Goal: Task Accomplishment & Management: Manage account settings

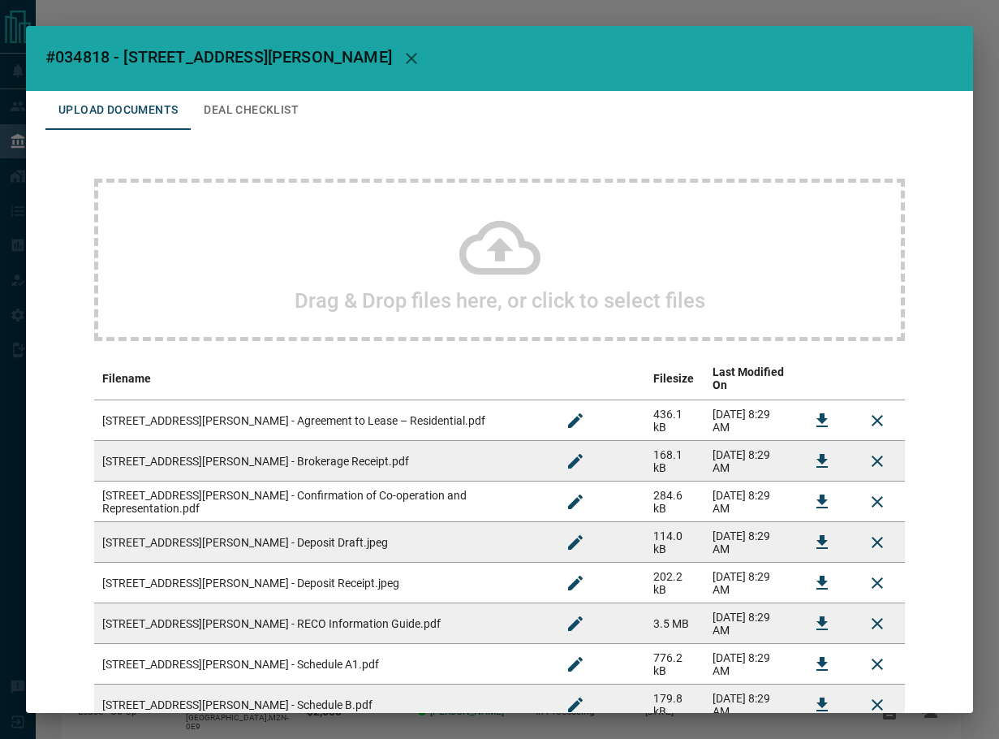
click at [76, 56] on span "#034818 - [STREET_ADDRESS][PERSON_NAME]" at bounding box center [218, 56] width 347 height 19
copy span "034818"
click at [803, 406] on button "Download" at bounding box center [822, 420] width 39 height 39
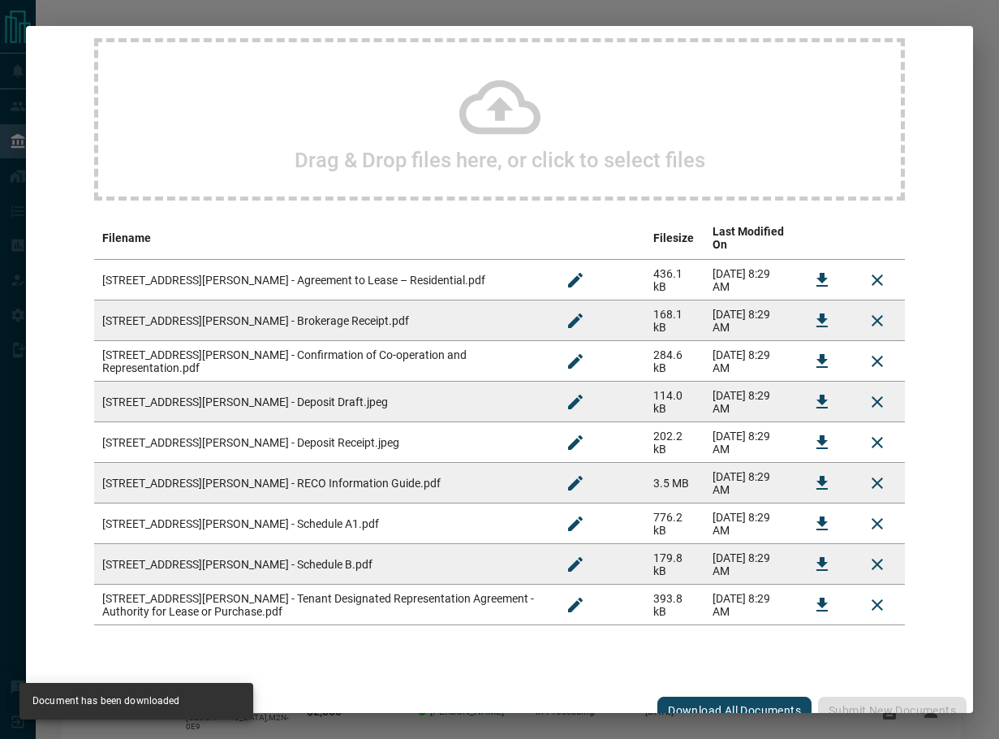
scroll to position [146, 0]
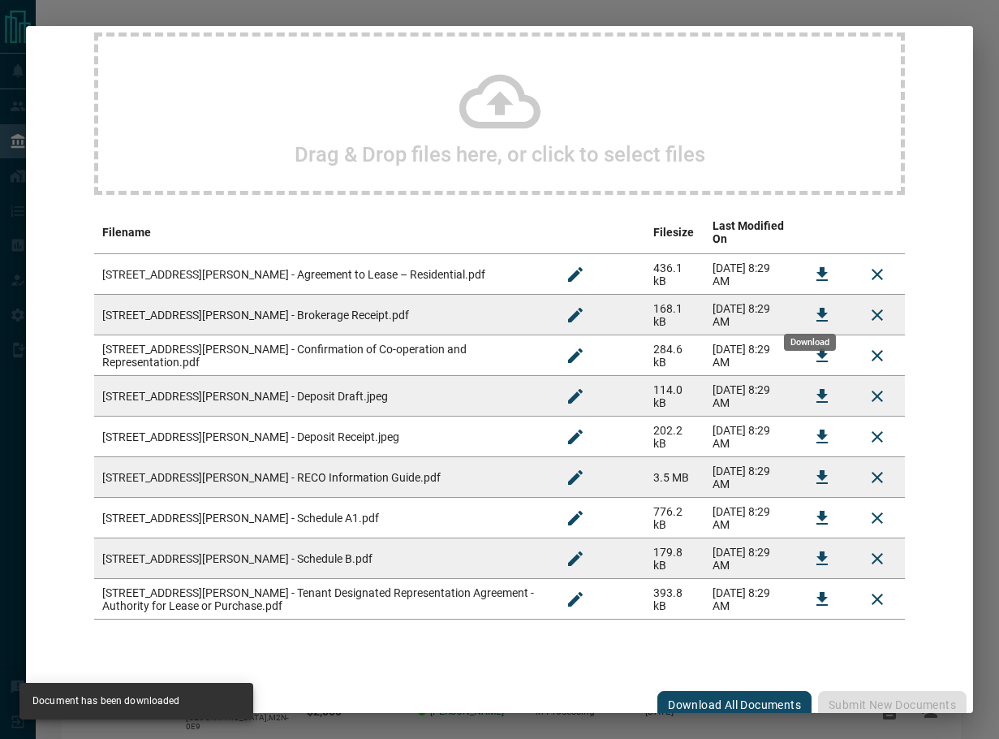
click at [803, 298] on button "Download" at bounding box center [822, 315] width 39 height 39
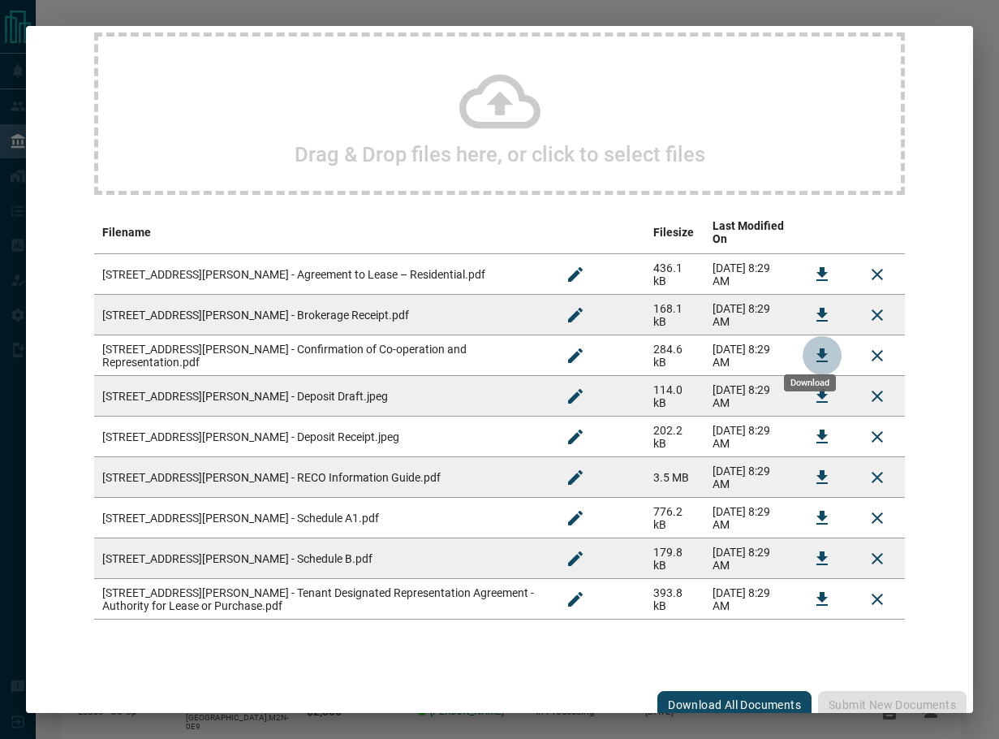
click at [803, 351] on button "Download" at bounding box center [822, 355] width 39 height 39
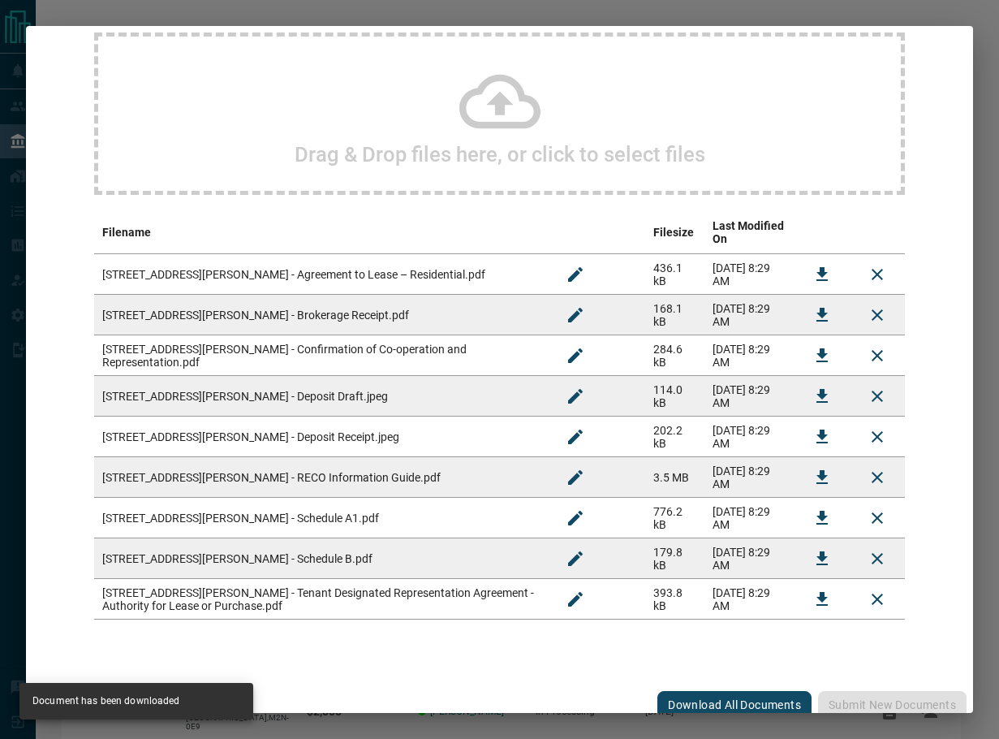
click at [803, 592] on button "Download" at bounding box center [822, 599] width 39 height 39
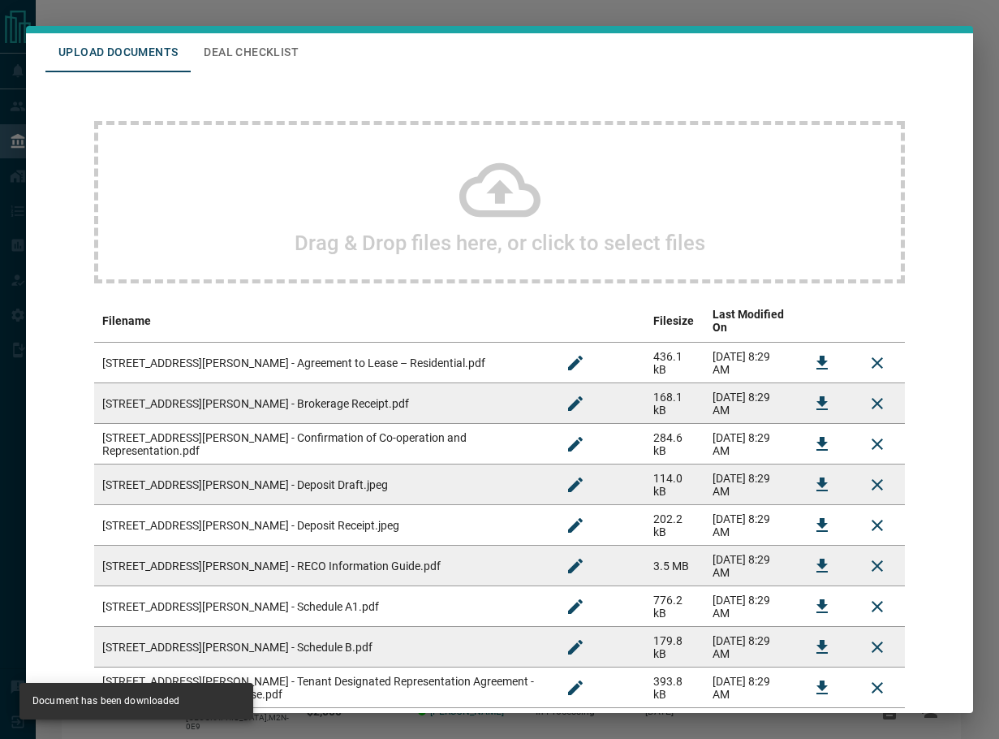
scroll to position [0, 0]
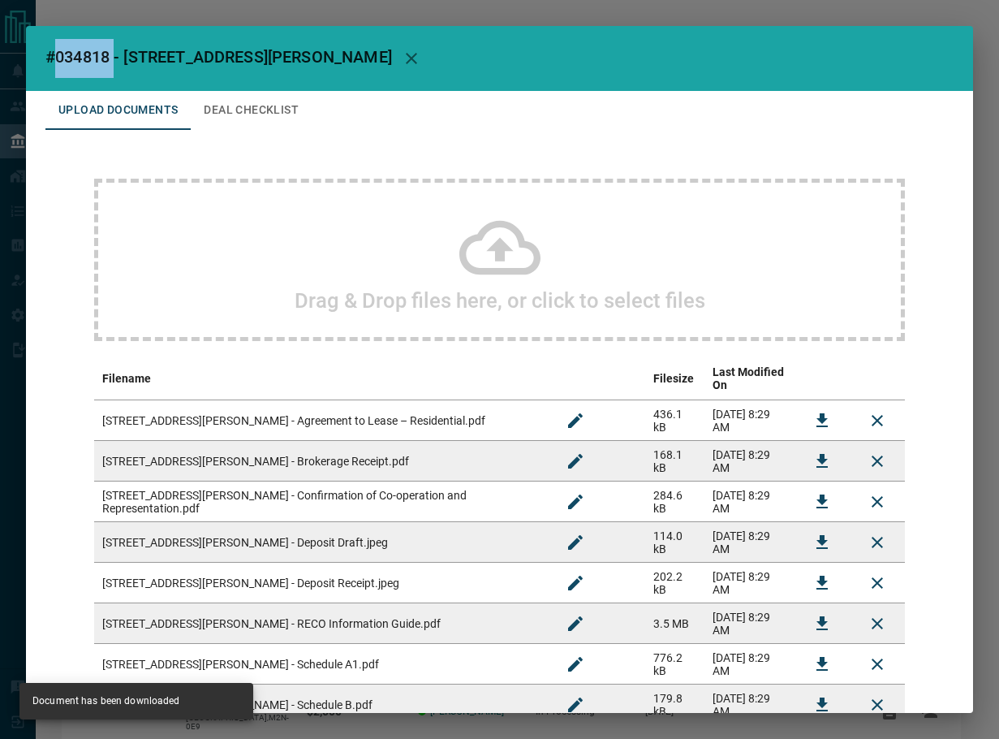
click at [255, 104] on button "Deal Checklist" at bounding box center [251, 110] width 121 height 39
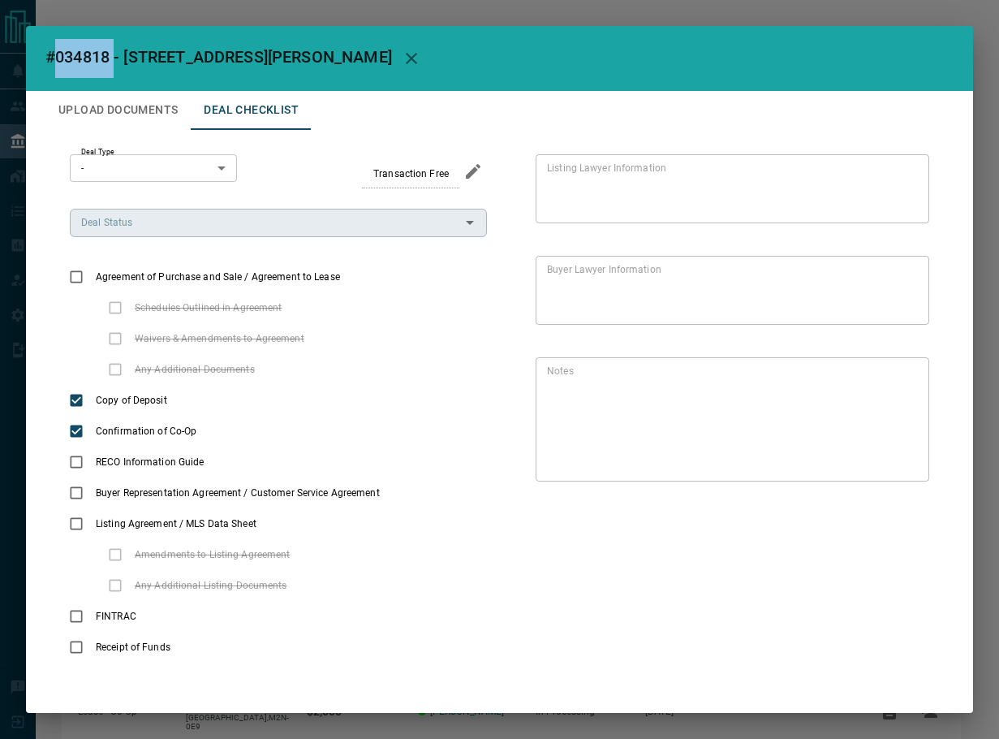
click at [140, 222] on input "Deal Status" at bounding box center [265, 223] width 381 height 18
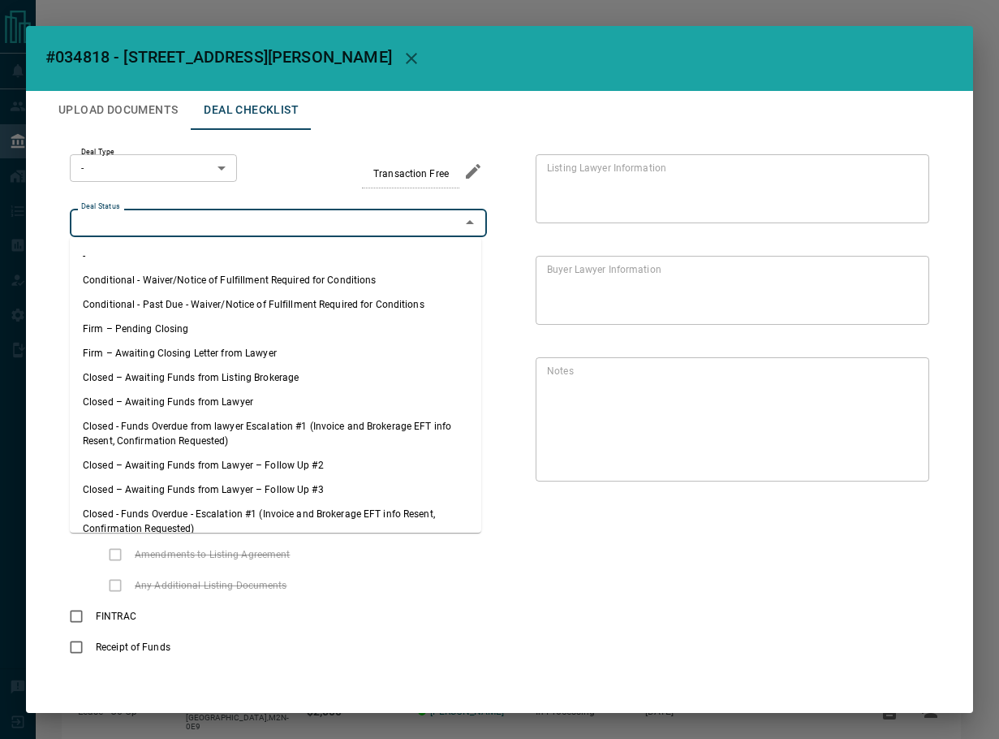
click at [148, 326] on li "Firm – Pending Closing" at bounding box center [276, 329] width 412 height 24
type input "**********"
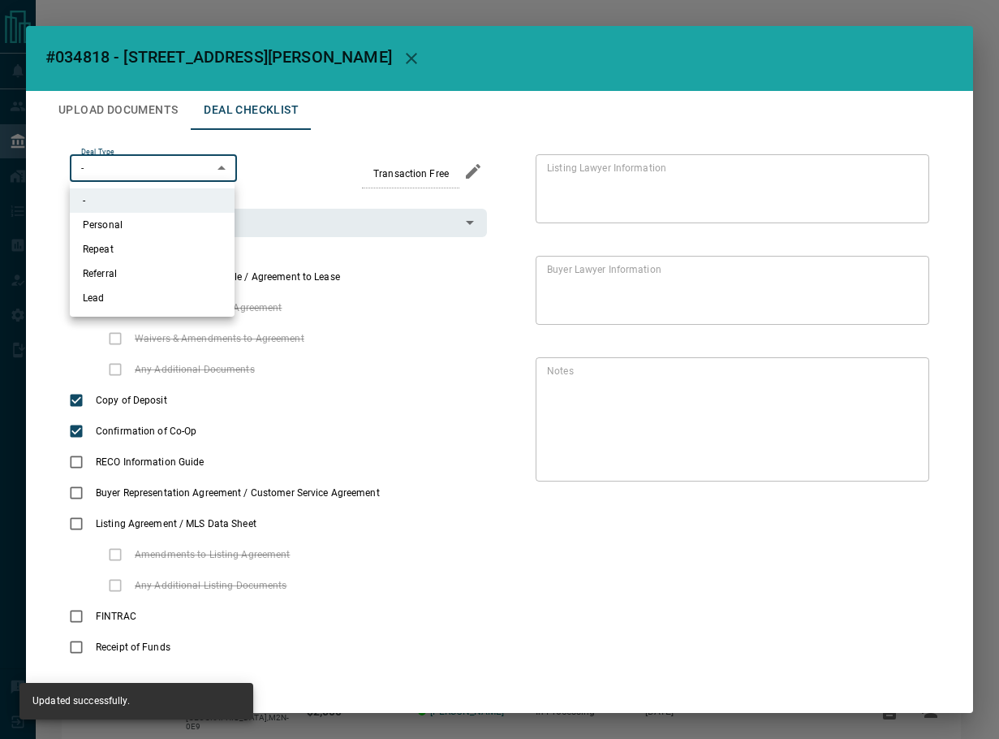
click at [151, 164] on body "Lead Transfers Leads Deals Listings Campaigns Quota Rules Agent Quotas Admin Mo…" at bounding box center [499, 452] width 999 height 904
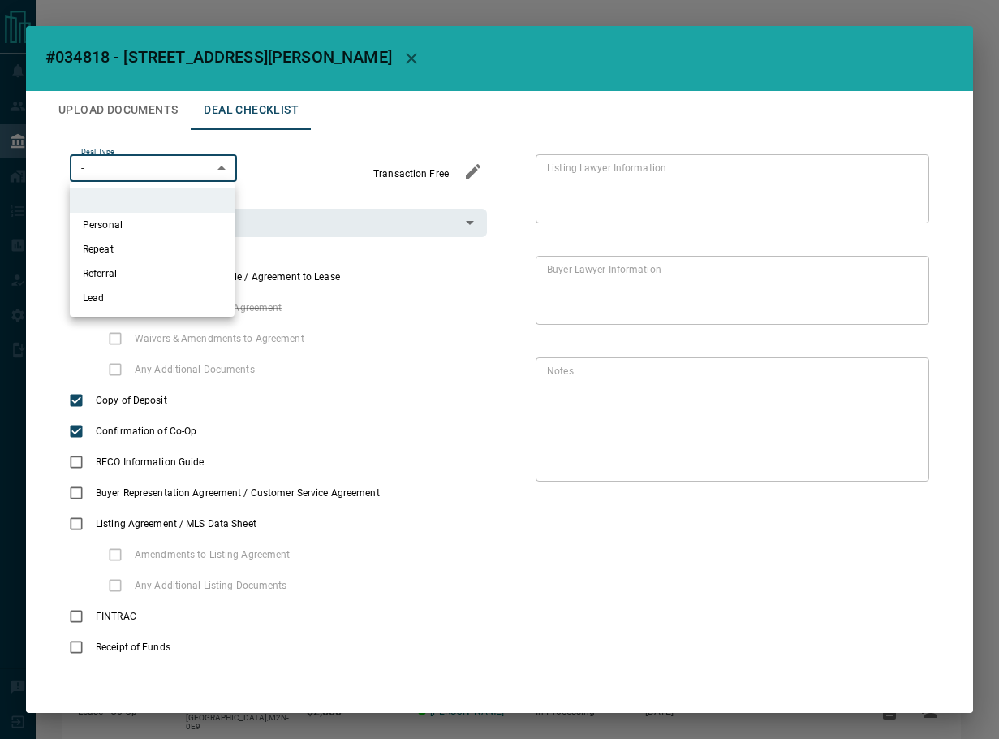
drag, startPoint x: 122, startPoint y: 301, endPoint x: 377, endPoint y: 204, distance: 272.9
click at [123, 301] on li "Lead" at bounding box center [152, 298] width 165 height 24
type input "*"
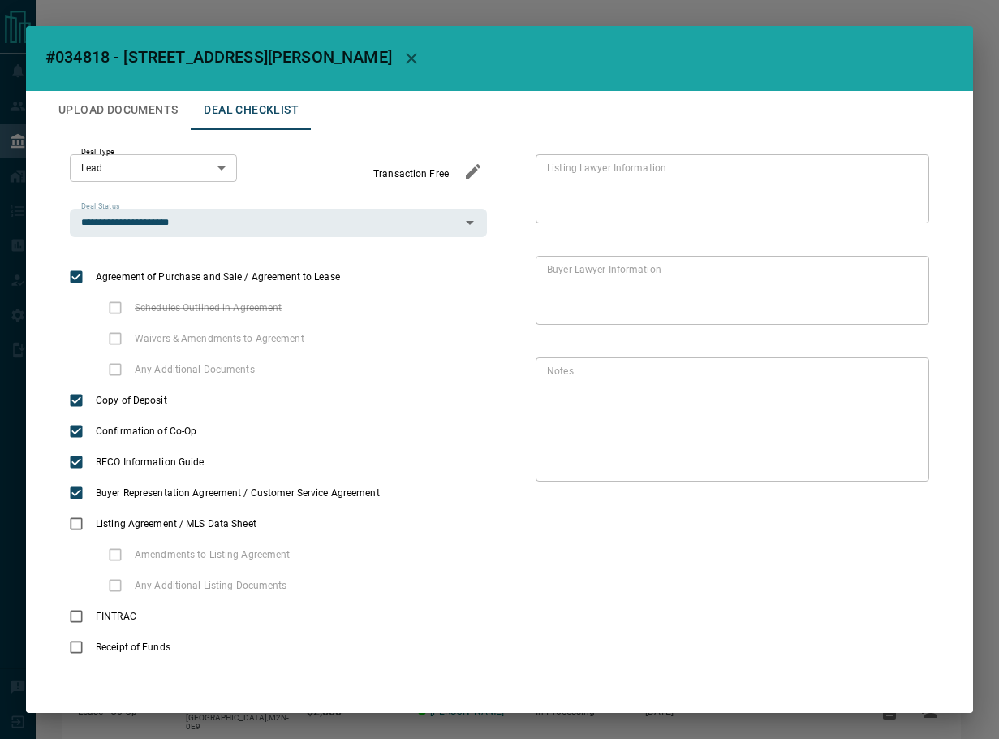
click at [122, 111] on button "Upload Documents" at bounding box center [117, 110] width 145 height 39
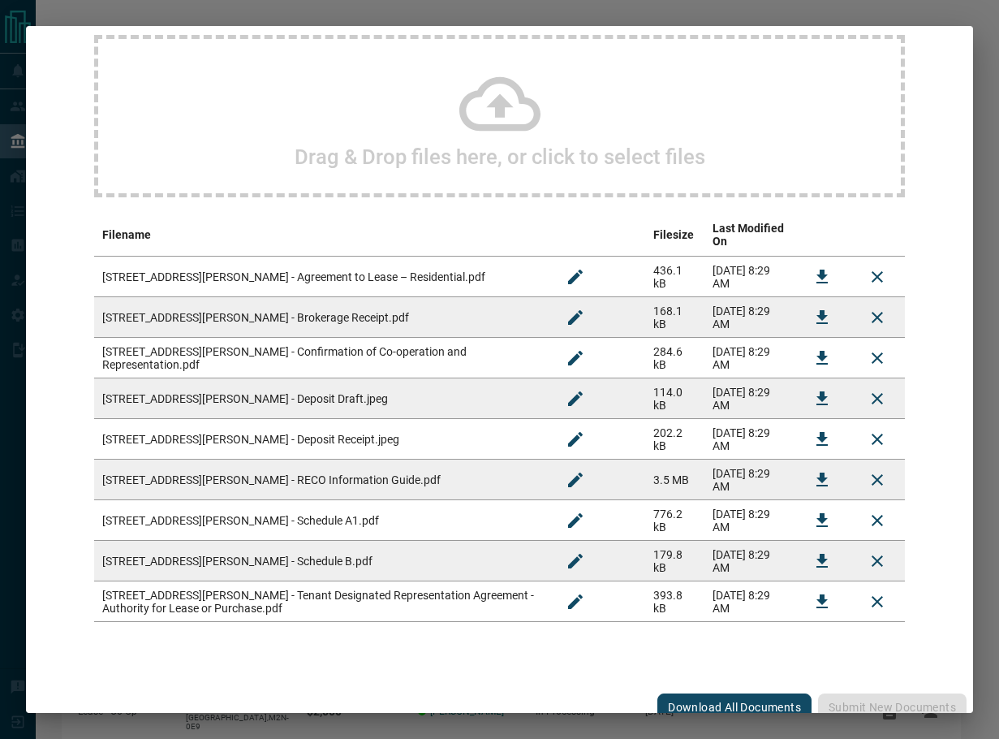
scroll to position [146, 0]
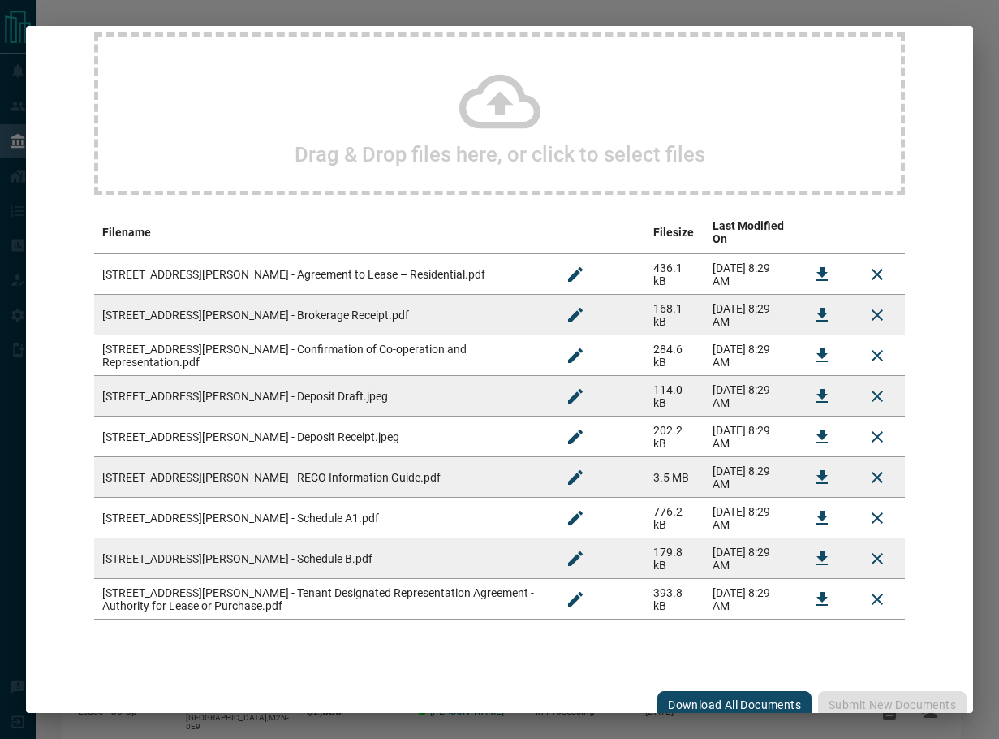
click at [813, 468] on icon "Download" at bounding box center [822, 477] width 19 height 19
click at [813, 549] on icon "Download" at bounding box center [822, 558] width 19 height 19
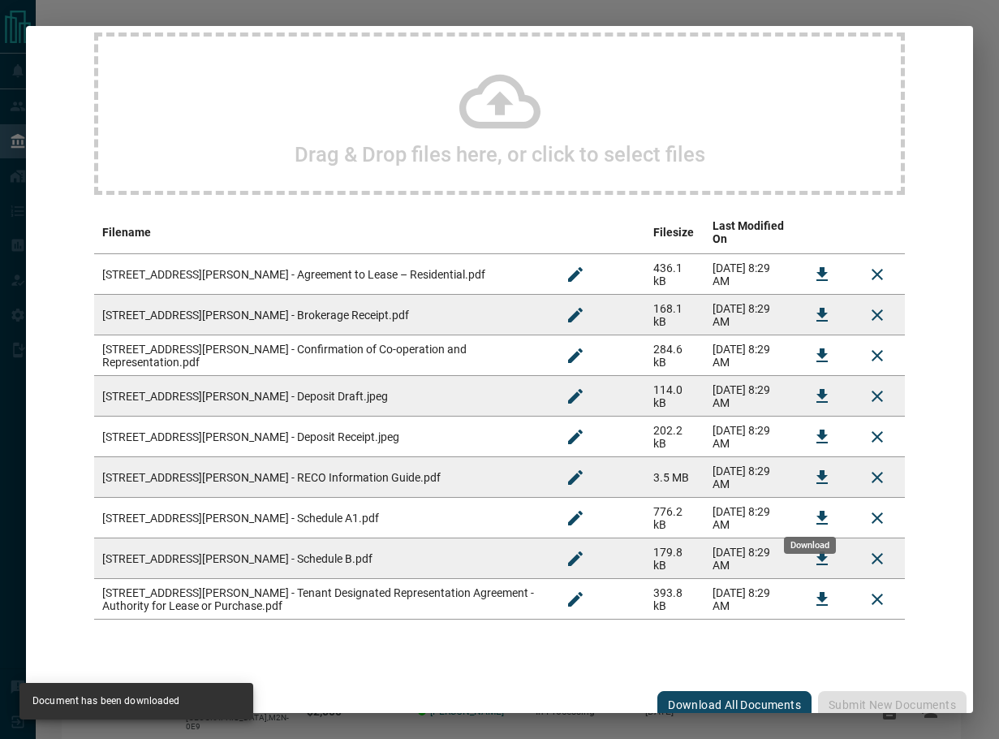
click at [813, 508] on icon "Download" at bounding box center [822, 517] width 19 height 19
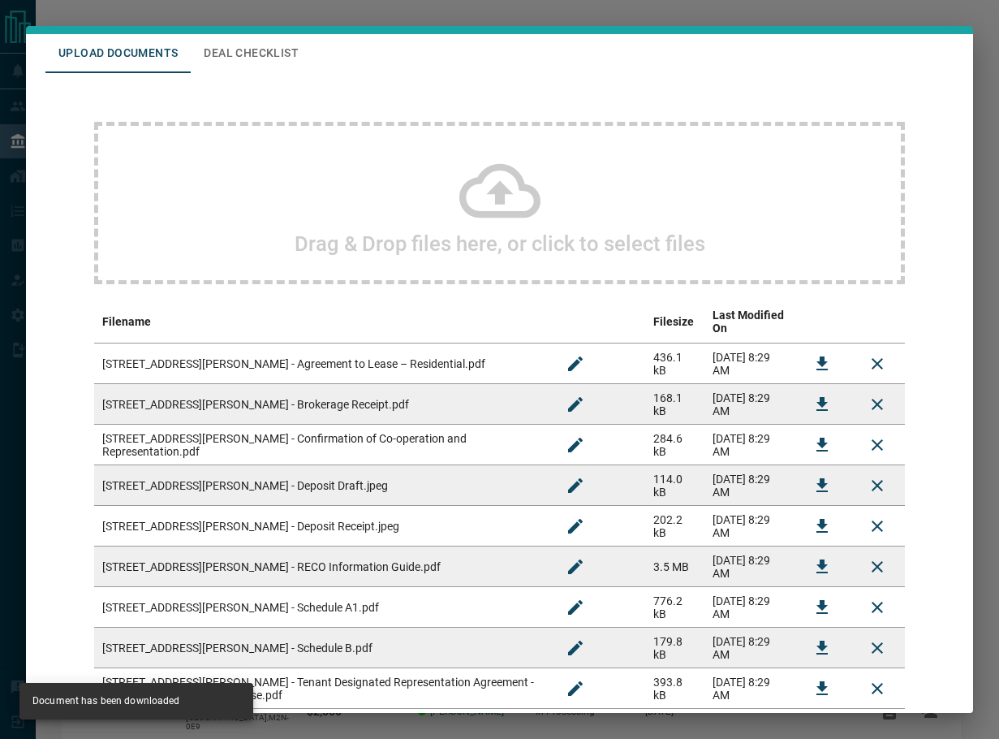
scroll to position [0, 0]
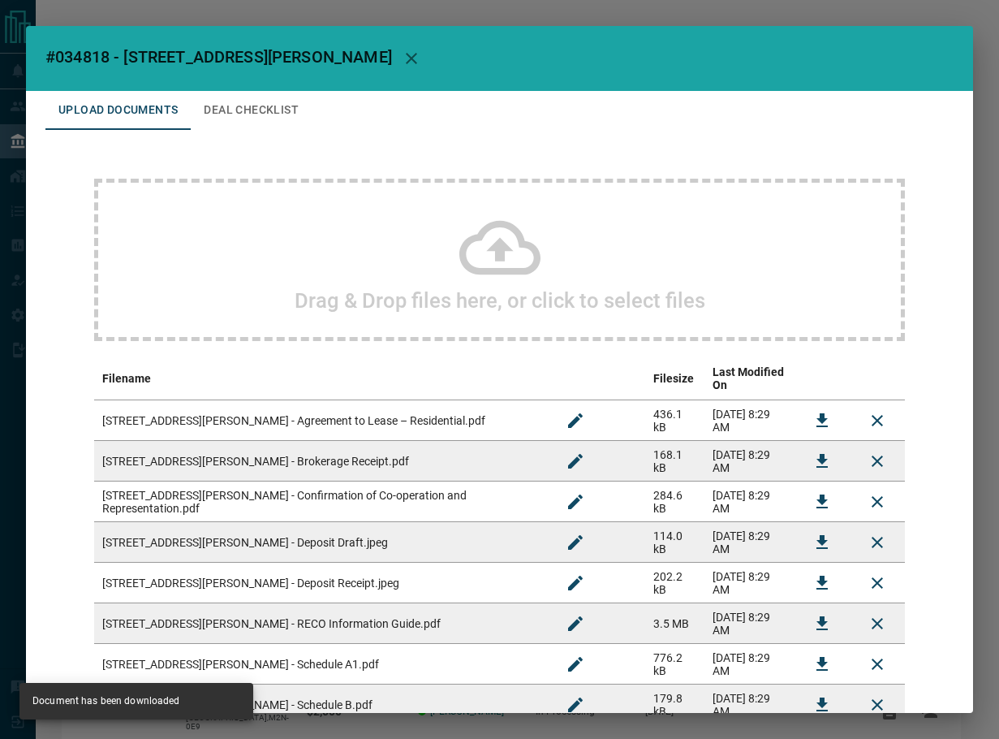
click at [245, 92] on button "Deal Checklist" at bounding box center [251, 110] width 121 height 39
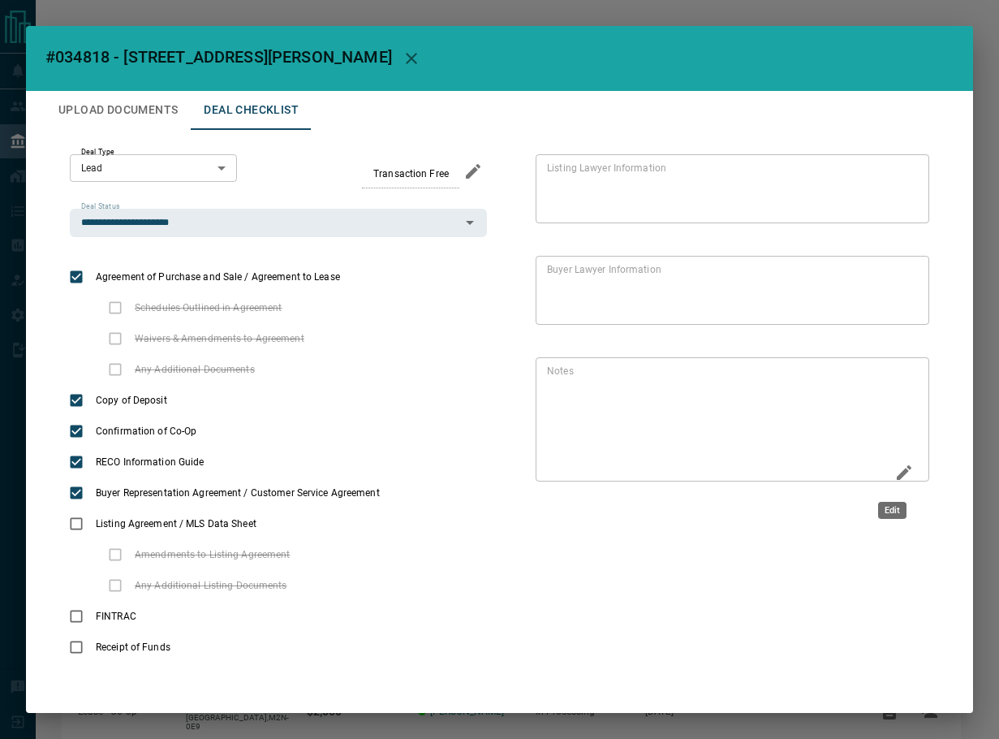
click at [895, 468] on icon "Edit" at bounding box center [904, 472] width 19 height 19
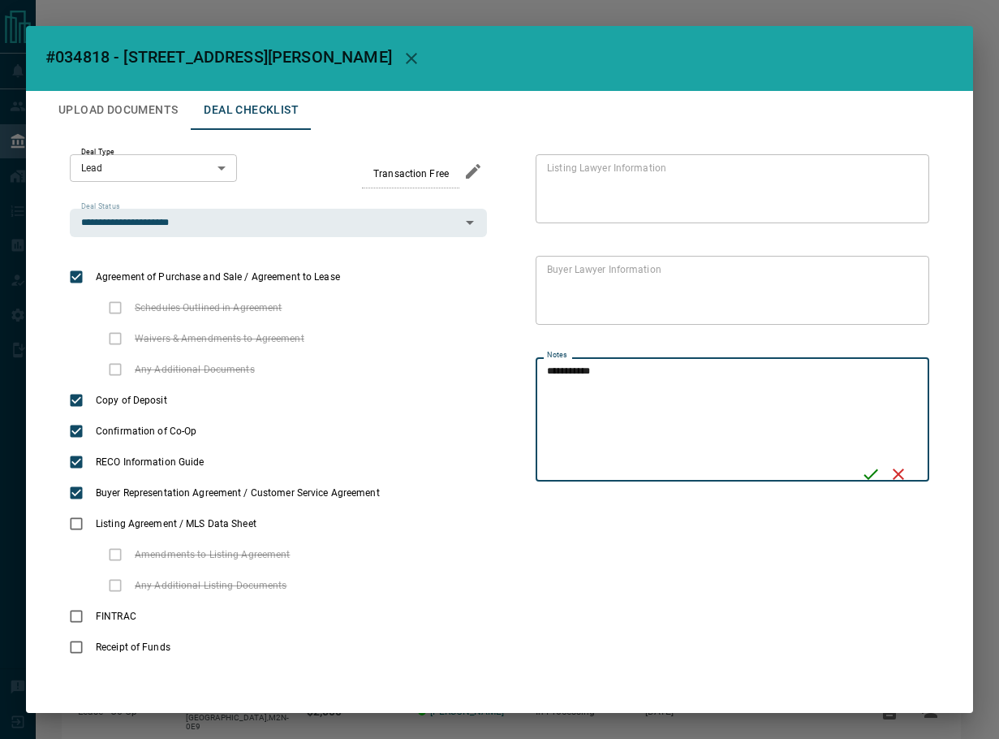
type textarea "**********"
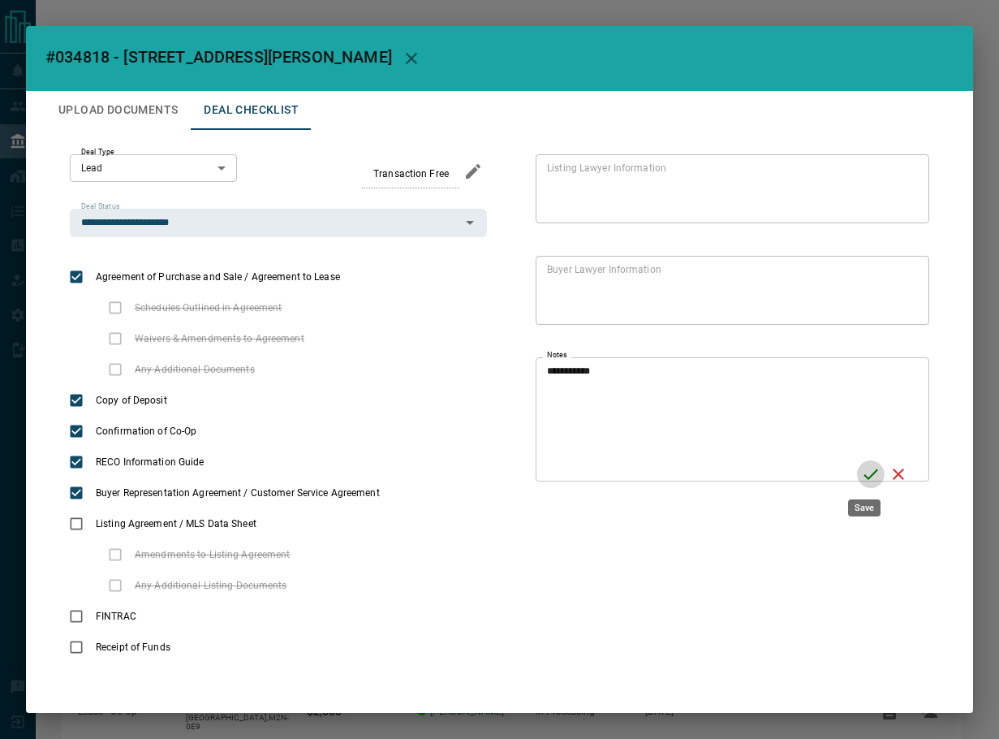
click at [862, 476] on icon "Save" at bounding box center [870, 473] width 19 height 19
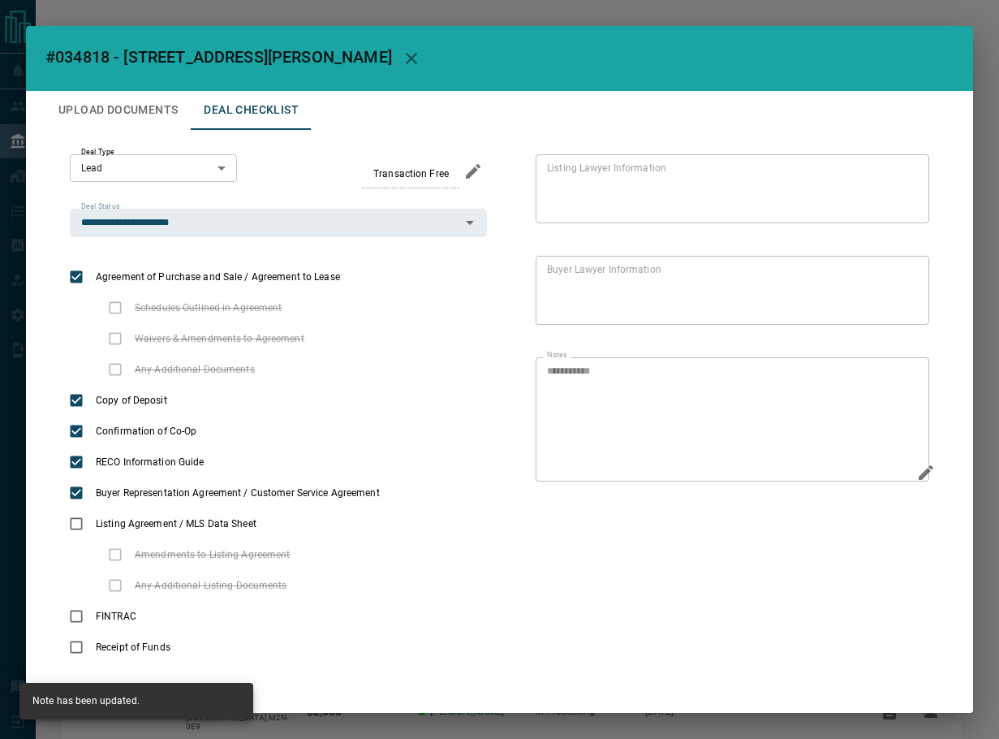
click at [139, 111] on button "Upload Documents" at bounding box center [117, 110] width 145 height 39
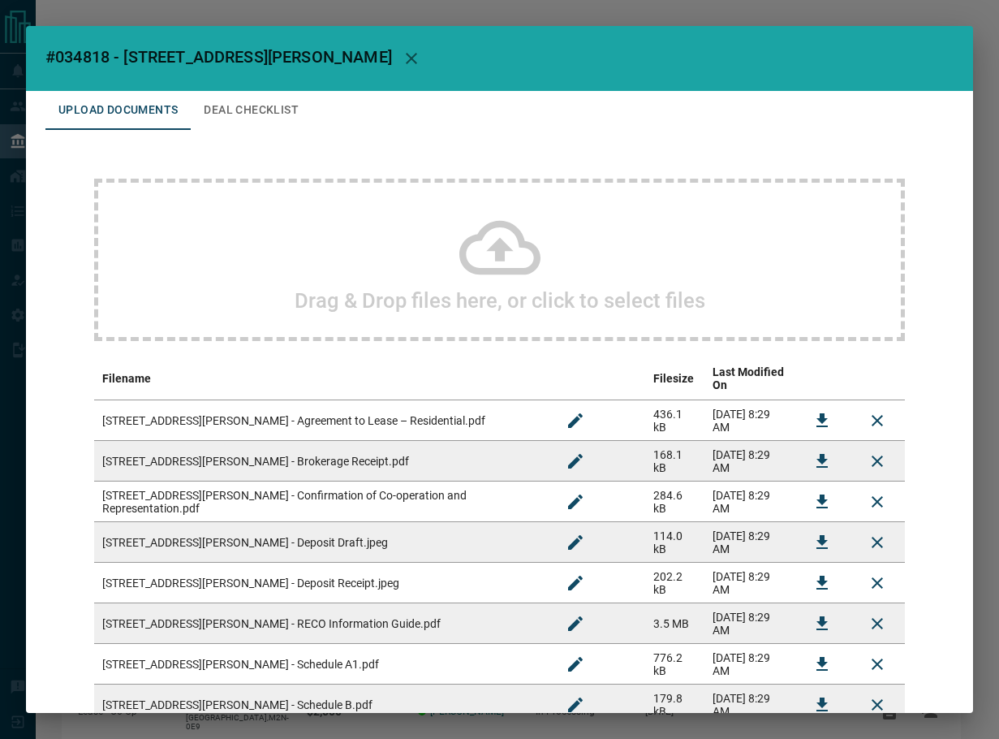
click at [221, 261] on div "Drag & Drop files here, or click to select files" at bounding box center [499, 260] width 811 height 162
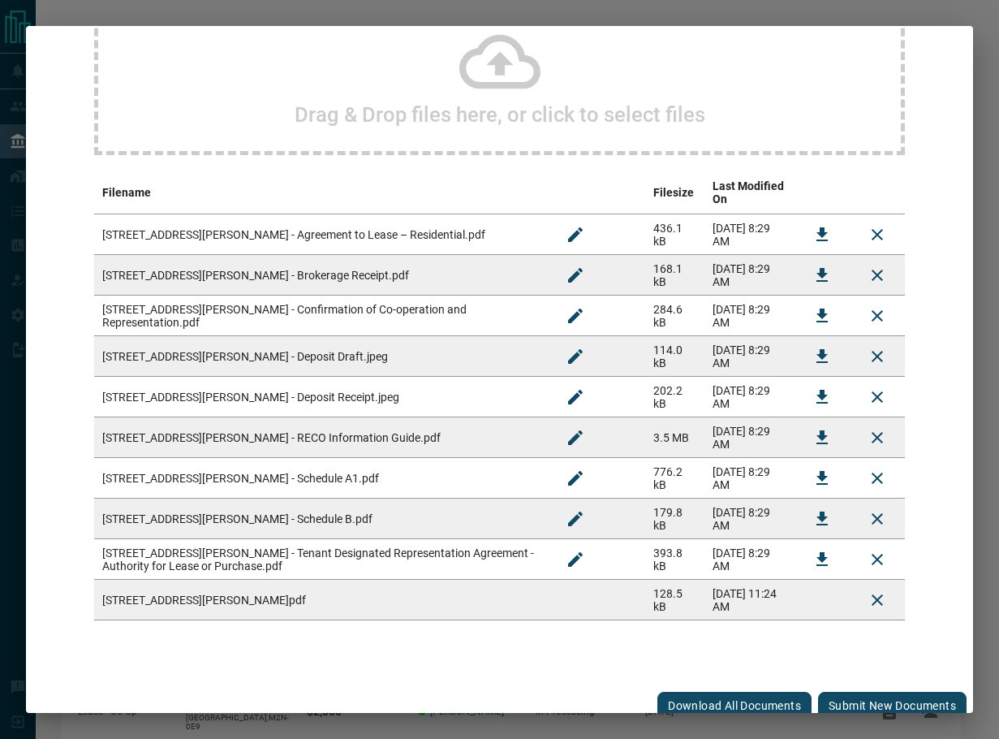
scroll to position [187, 0]
click at [828, 693] on button "Submit new documents" at bounding box center [892, 705] width 149 height 28
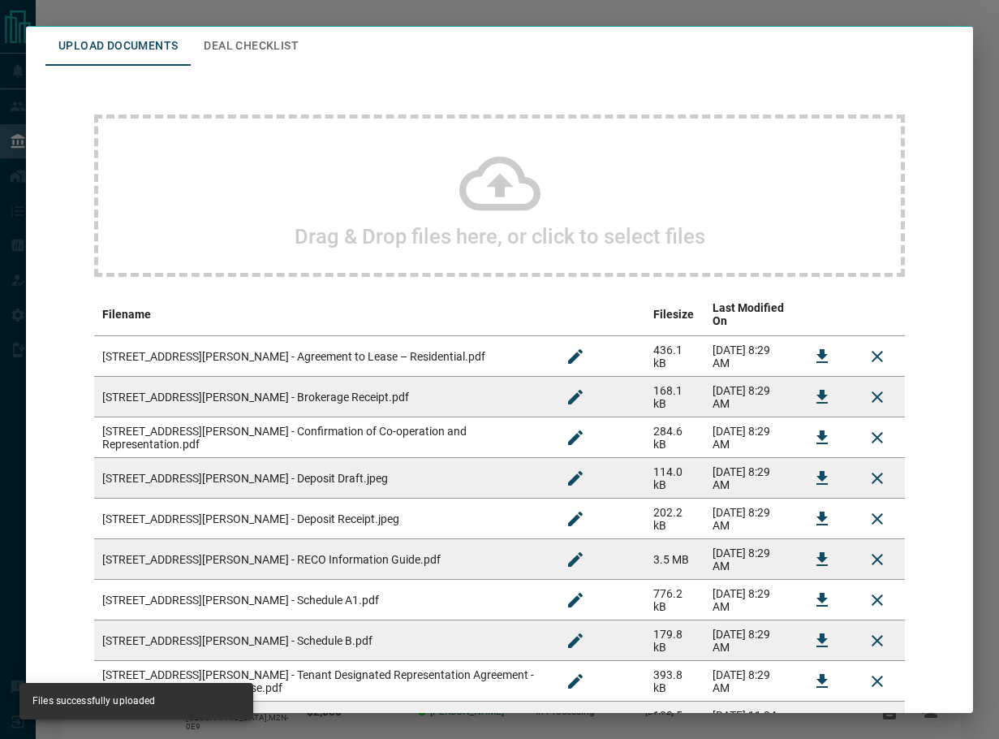
scroll to position [0, 0]
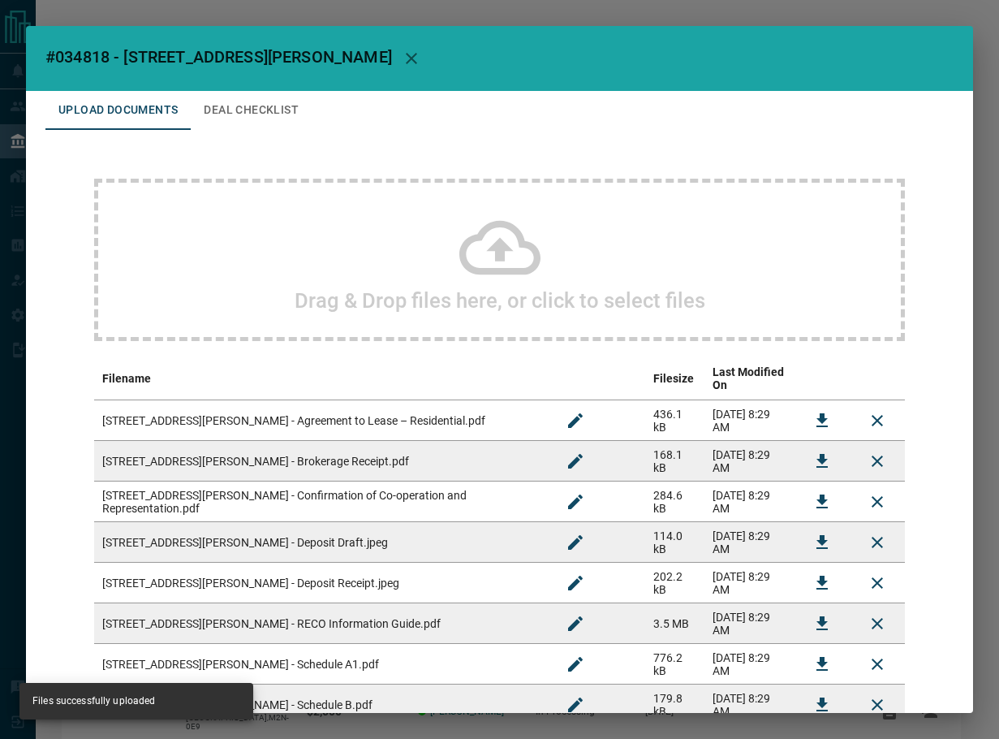
click at [241, 101] on button "Deal Checklist" at bounding box center [251, 110] width 121 height 39
